Goal: Find specific page/section: Find specific page/section

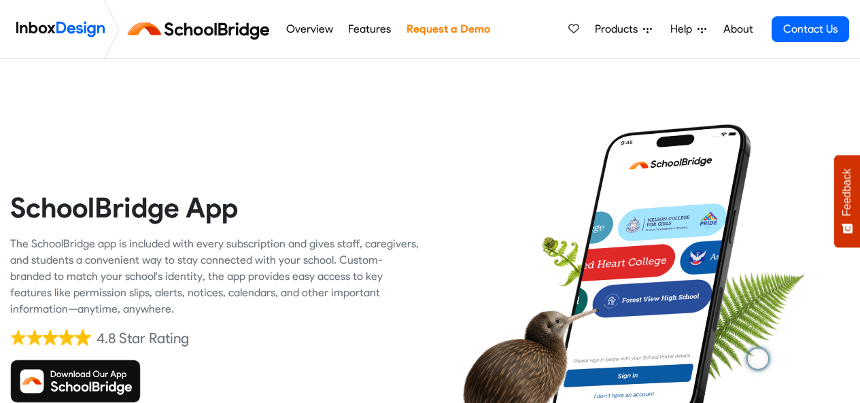
scroll to position [116, 0]
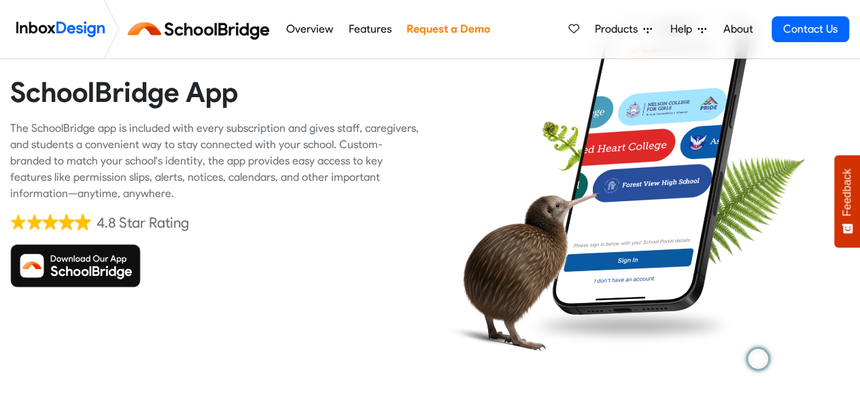
click at [78, 287] on img at bounding box center [75, 266] width 131 height 44
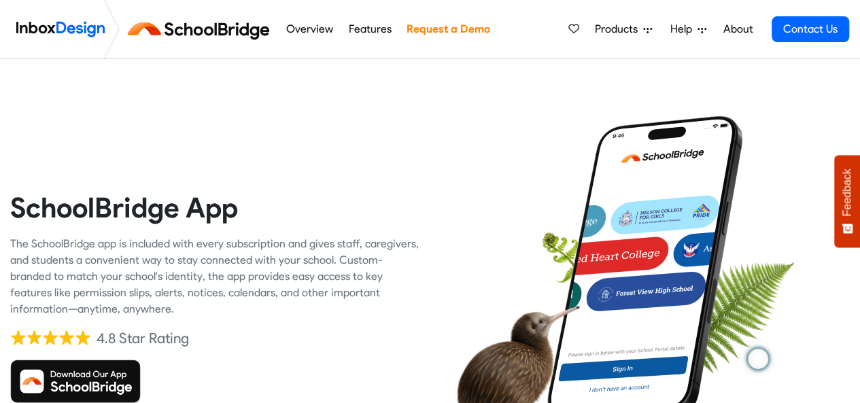
click at [97, 386] on img at bounding box center [75, 382] width 131 height 44
click at [244, 27] on img at bounding box center [201, 29] width 153 height 33
